Goal: Task Accomplishment & Management: Manage account settings

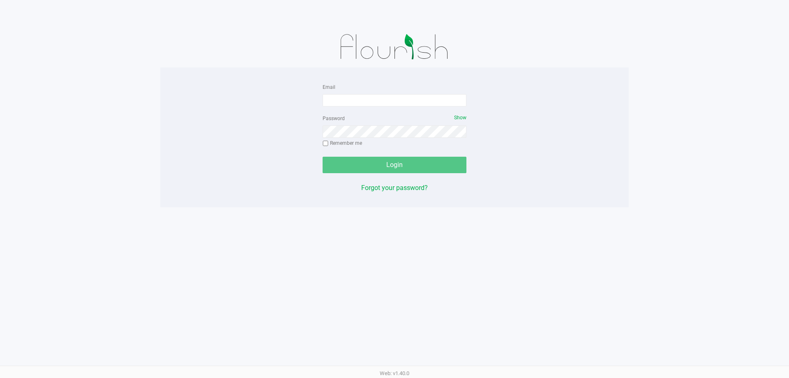
drag, startPoint x: 106, startPoint y: 145, endPoint x: 142, endPoint y: 143, distance: 35.4
click at [109, 144] on app-pos-login-wrapper "Email Password Show Remember me Login Forgot your password?" at bounding box center [394, 103] width 789 height 207
click at [337, 104] on input "Email" at bounding box center [395, 100] width 144 height 12
type input "[EMAIL_ADDRESS][DOMAIN_NAME]"
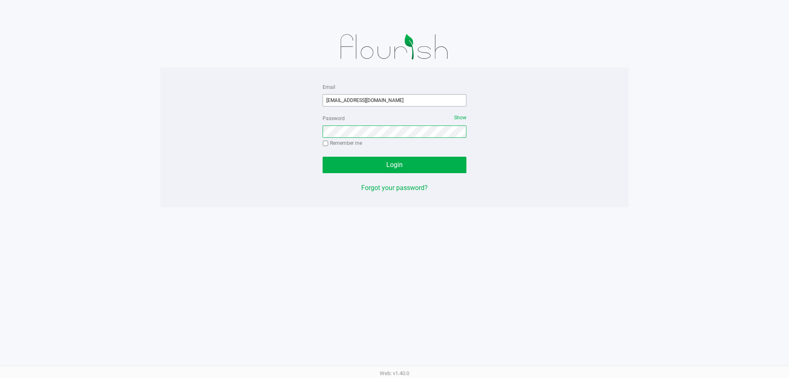
click at [323, 157] on button "Login" at bounding box center [395, 165] width 144 height 16
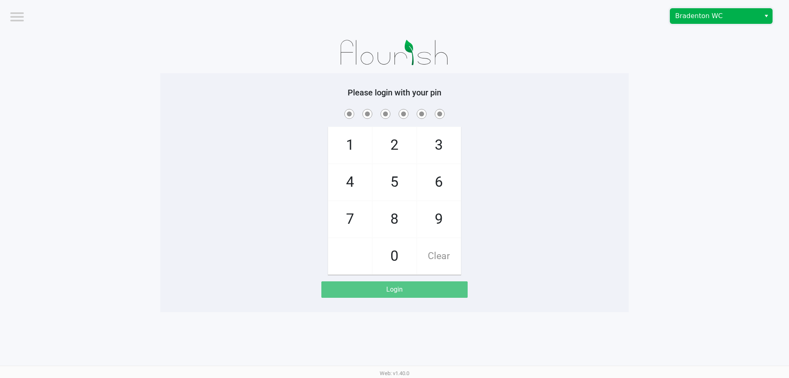
click at [694, 16] on span "Bradenton WC" at bounding box center [716, 16] width 80 height 10
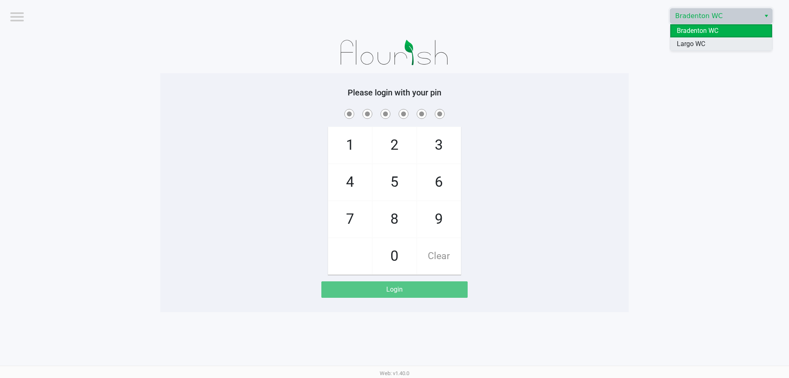
click at [694, 41] on span "Largo WC" at bounding box center [691, 44] width 28 height 10
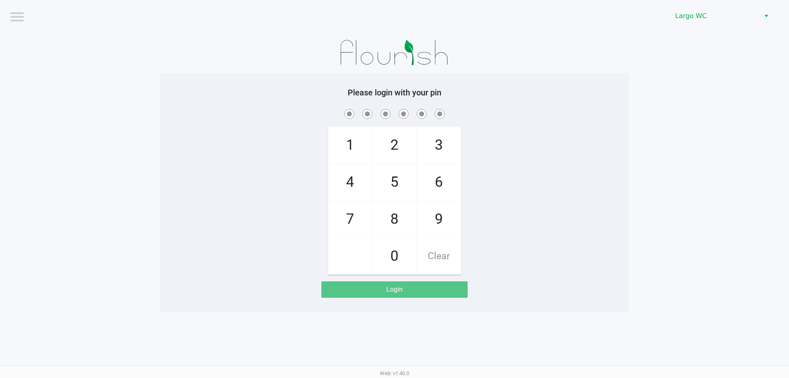
click at [691, 132] on app-pos-login-wrapper "Logout Largo WC Please login with your pin 1 4 7 2 5 8 0 3 6 9 Clear Login" at bounding box center [394, 156] width 789 height 312
